Goal: Transaction & Acquisition: Purchase product/service

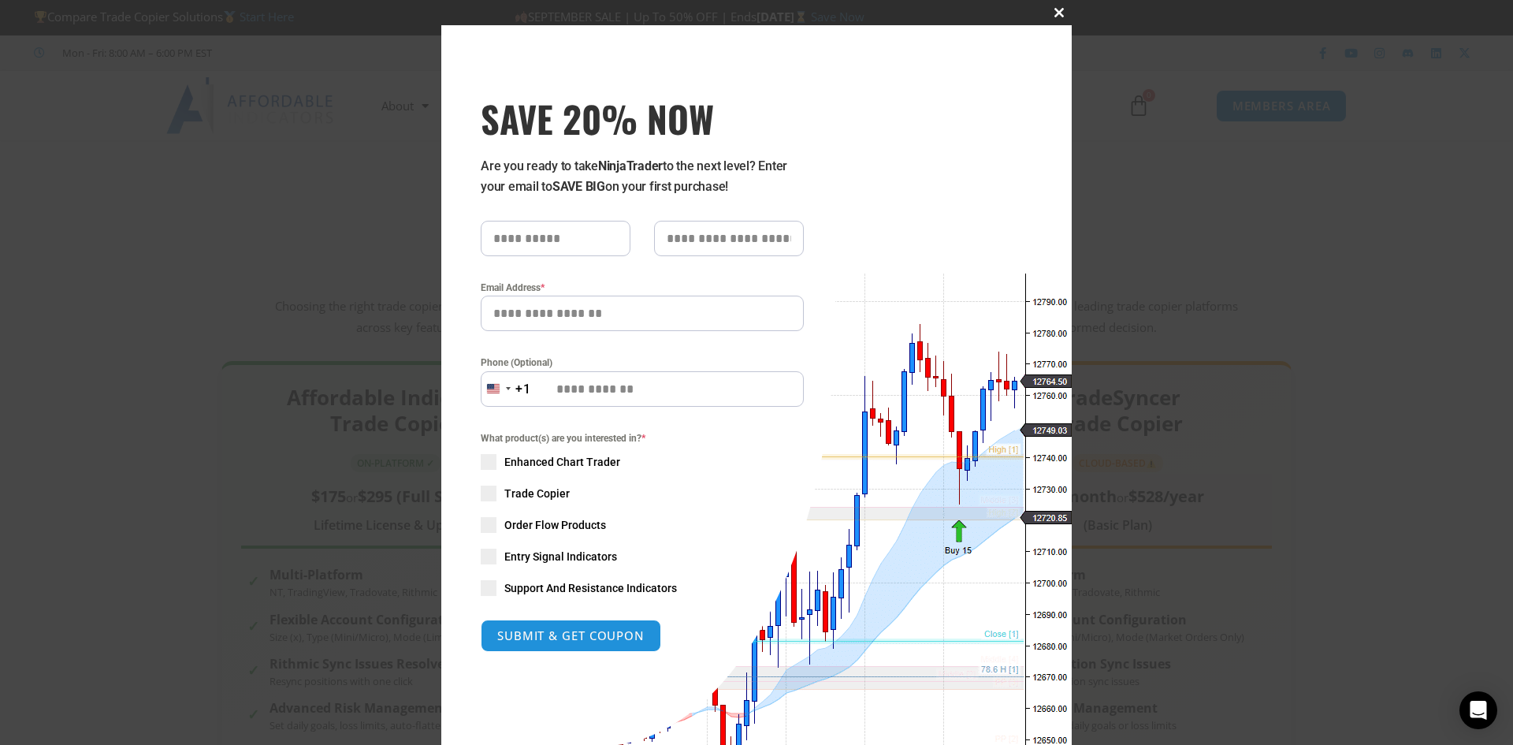
click at [1054, 16] on span "SAVE 20% NOW popup" at bounding box center [1059, 12] width 25 height 9
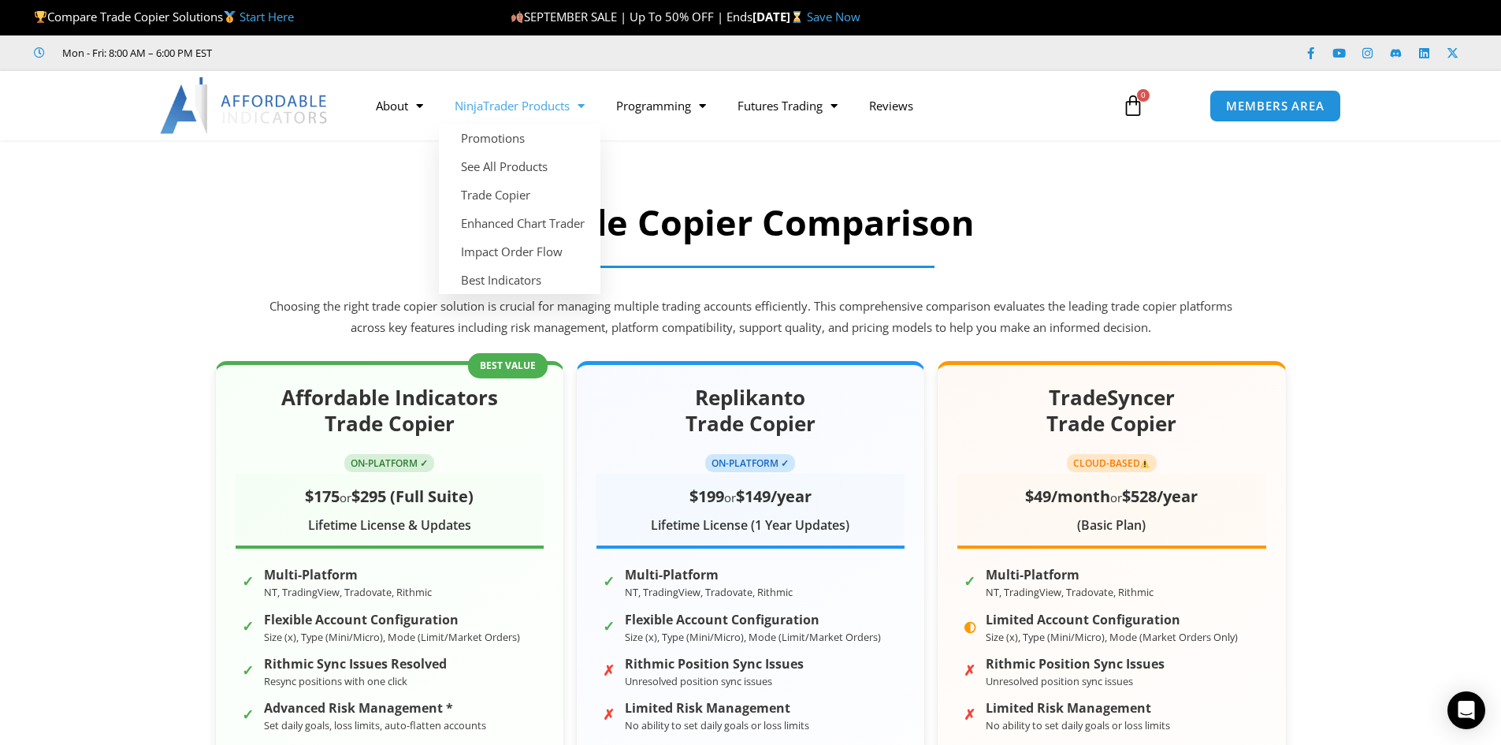
click at [566, 103] on link "NinjaTrader Products" at bounding box center [520, 105] width 162 height 36
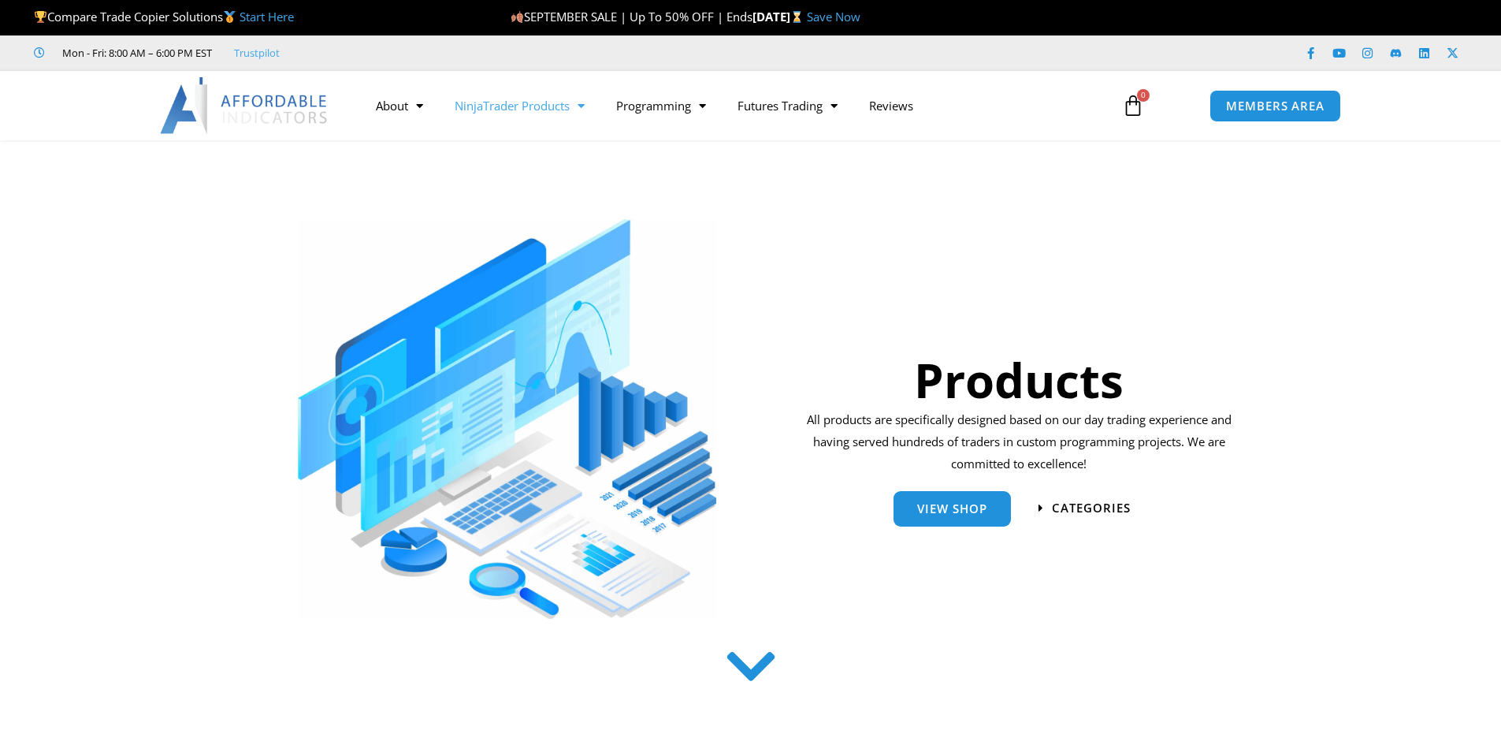
click at [556, 102] on link "NinjaTrader Products" at bounding box center [520, 105] width 162 height 36
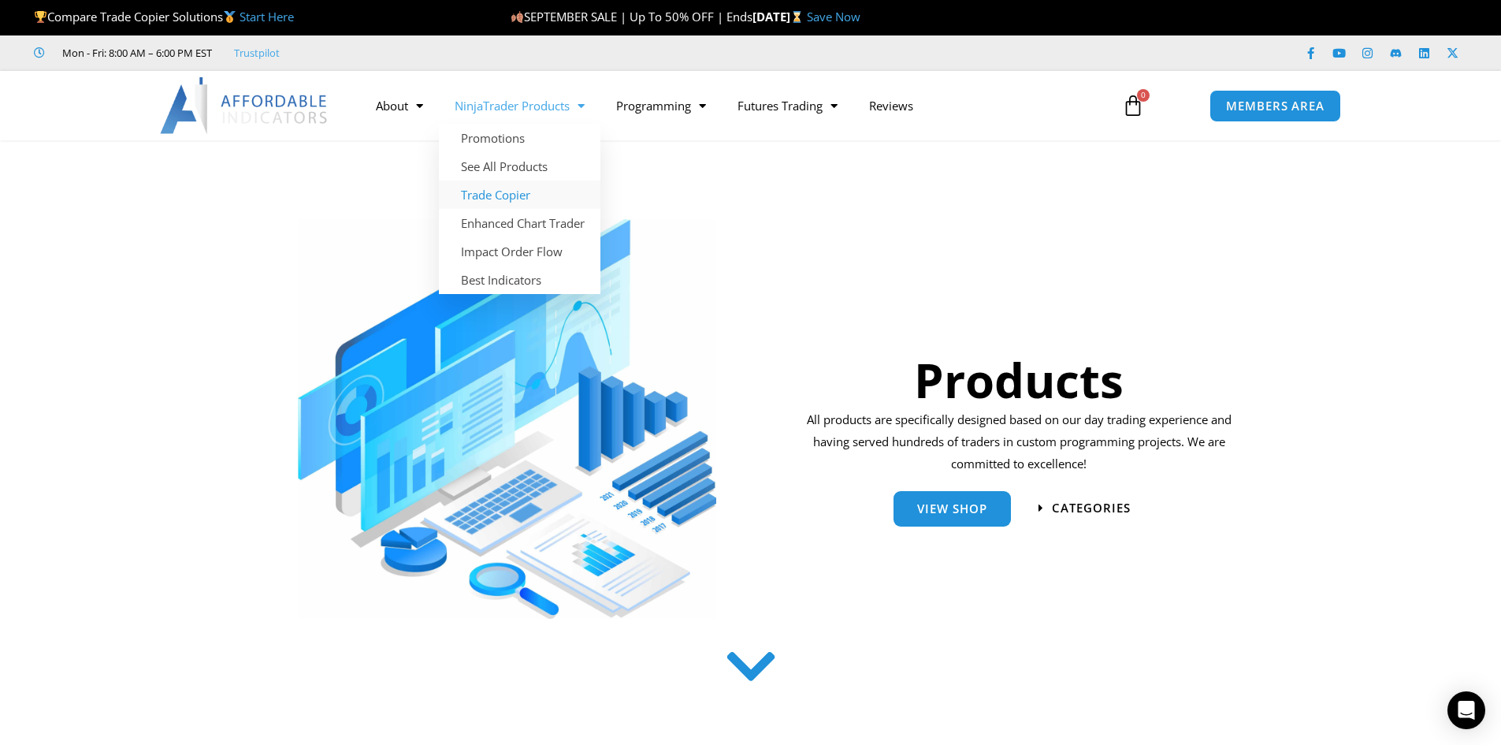
click at [526, 188] on link "Trade Copier" at bounding box center [520, 194] width 162 height 28
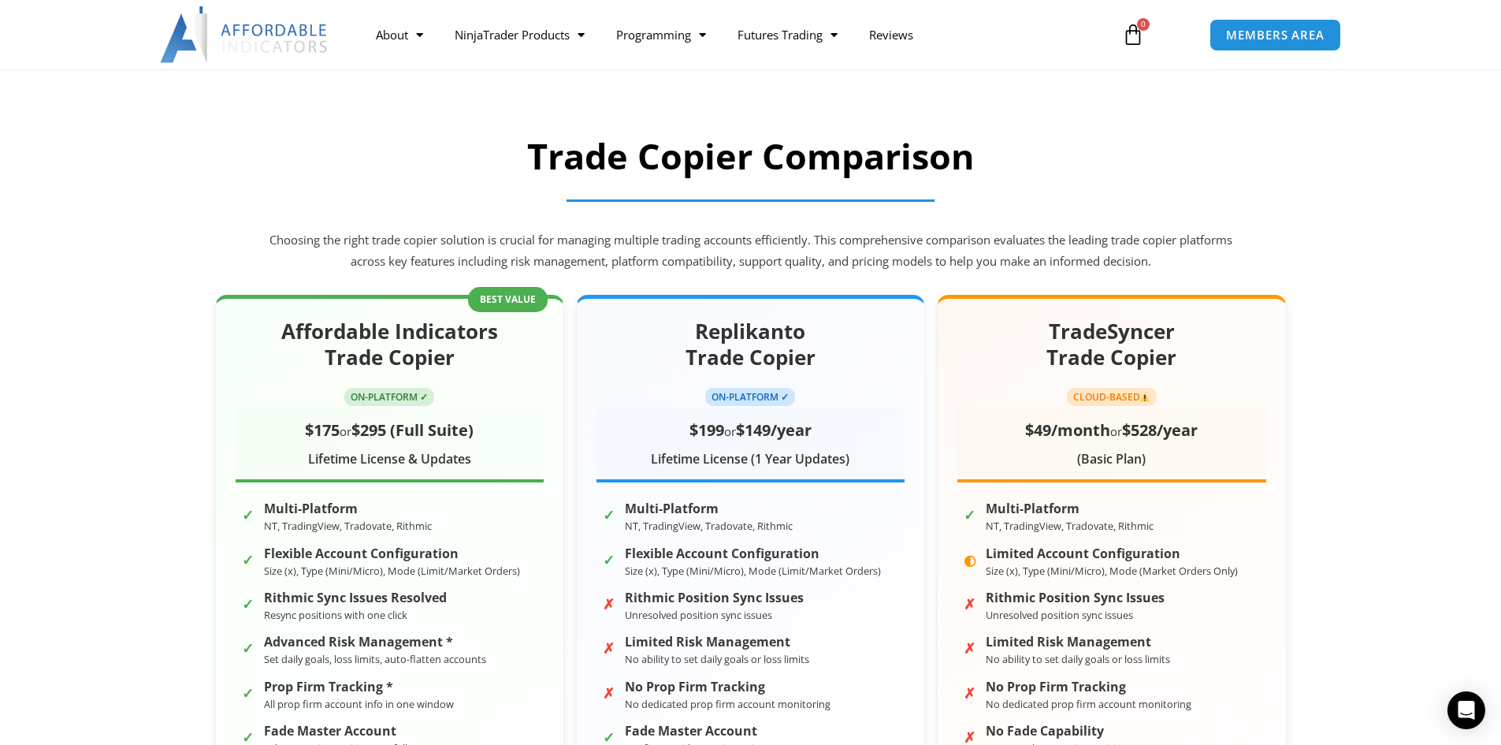
scroll to position [63, 0]
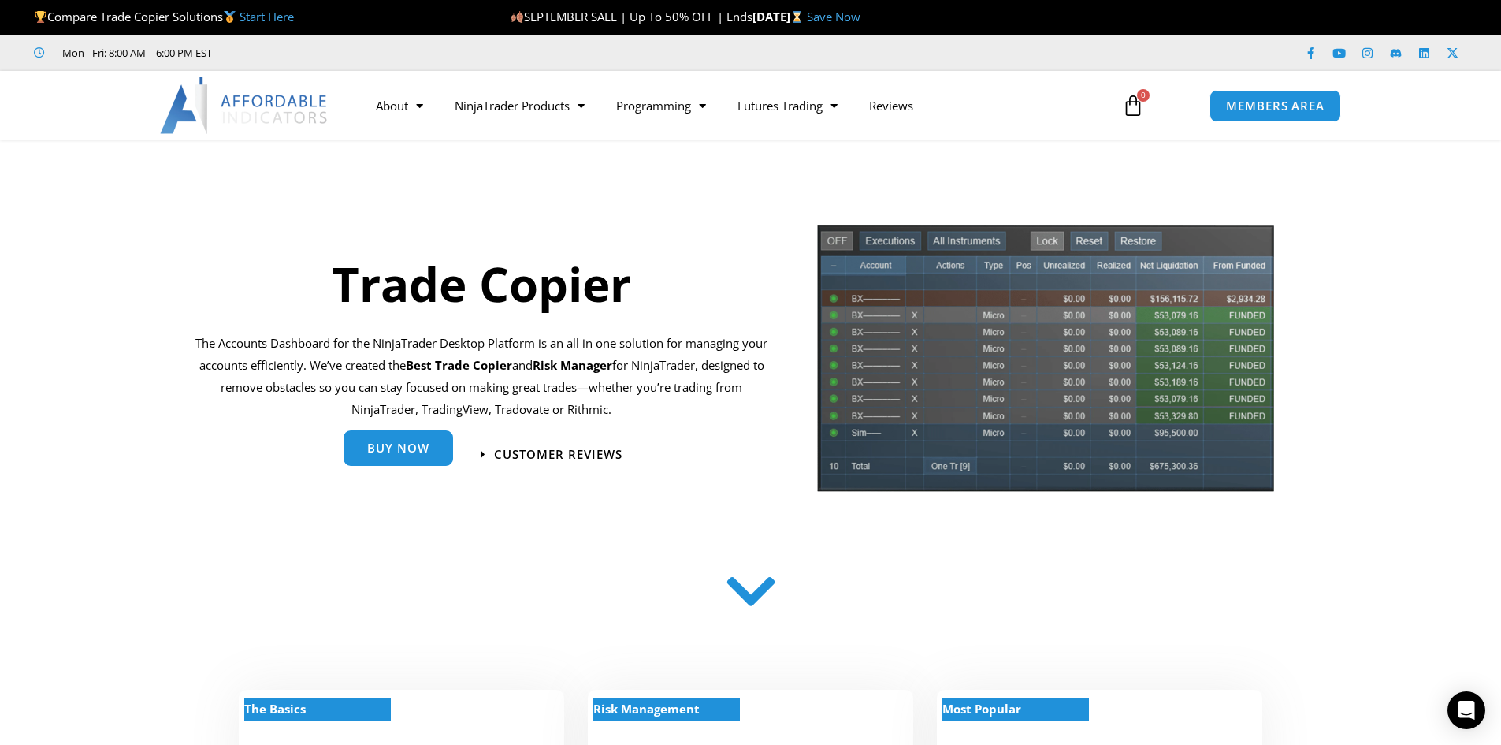
click at [435, 443] on link "Buy Now" at bounding box center [399, 447] width 110 height 35
